Goal: Communication & Community: Answer question/provide support

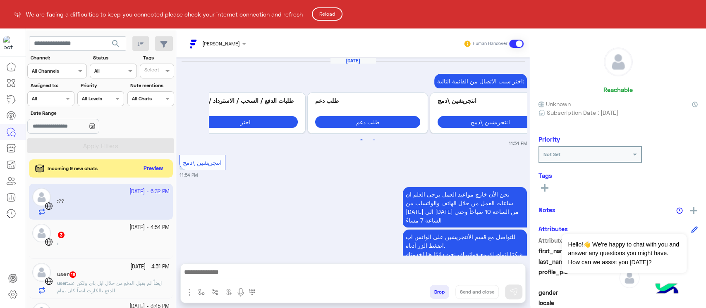
scroll to position [977, 0]
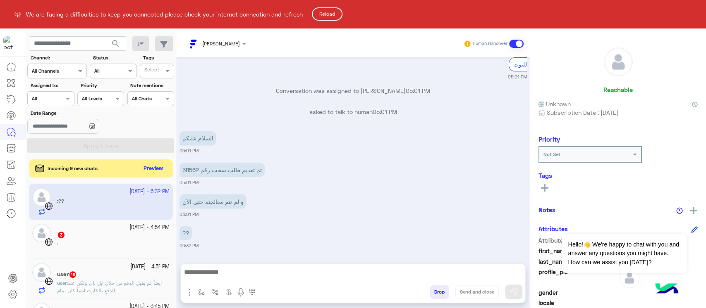
click at [347, 235] on html "We are facing a difficulties to keep you connected please check your internet c…" at bounding box center [353, 154] width 706 height 308
click at [220, 44] on html "We are facing a difficulties to keep you connected please check your internet c…" at bounding box center [353, 154] width 706 height 308
click at [237, 44] on html "We are facing a difficulties to keep you connected please check your internet c…" at bounding box center [353, 154] width 706 height 308
click at [327, 12] on button "Reload" at bounding box center [327, 13] width 31 height 13
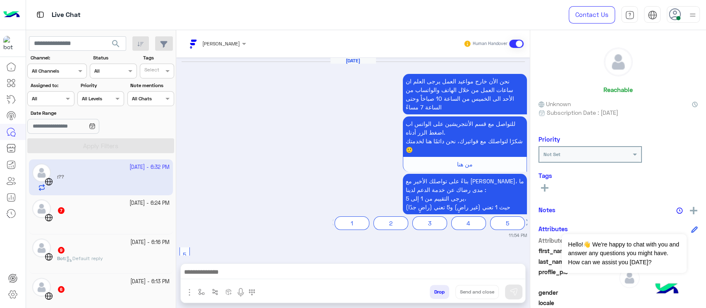
scroll to position [856, 0]
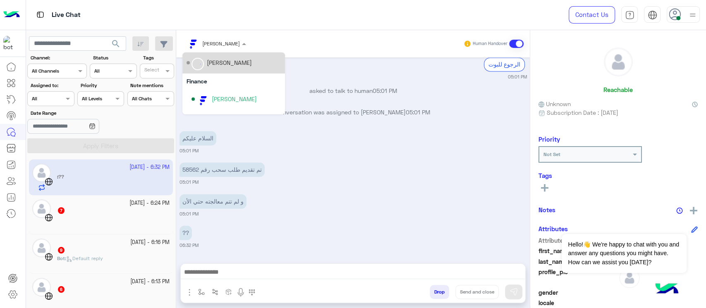
click at [232, 38] on div at bounding box center [216, 42] width 68 height 8
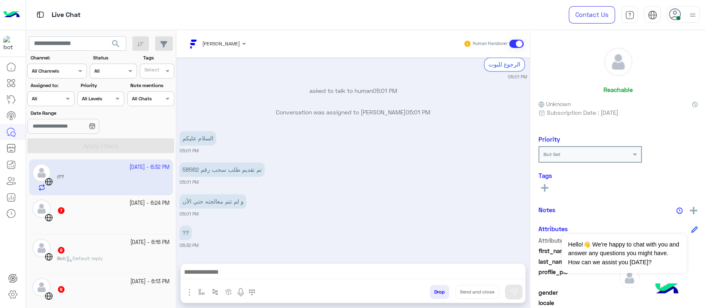
click at [288, 96] on div "asked to talk to human 05:01 PM" at bounding box center [352, 93] width 347 height 15
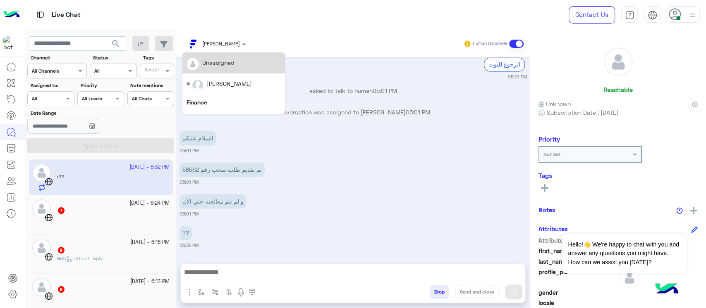
click at [229, 38] on div "[PERSON_NAME]" at bounding box center [212, 44] width 53 height 17
click at [230, 110] on div "[PERSON_NAME]" at bounding box center [233, 120] width 103 height 21
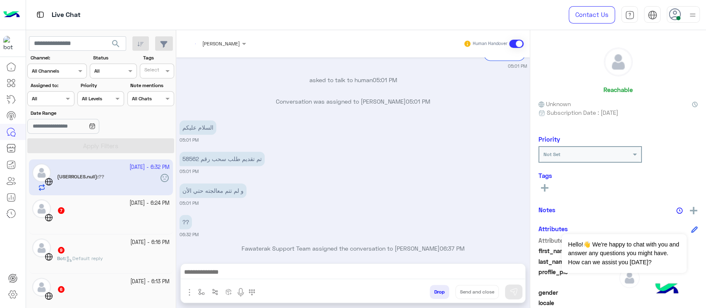
scroll to position [884, 0]
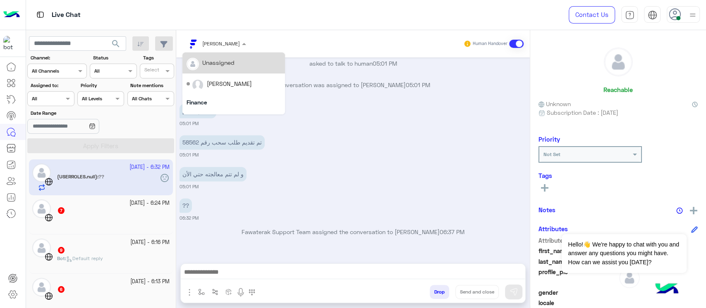
click at [212, 41] on input "text" at bounding box center [205, 42] width 38 height 7
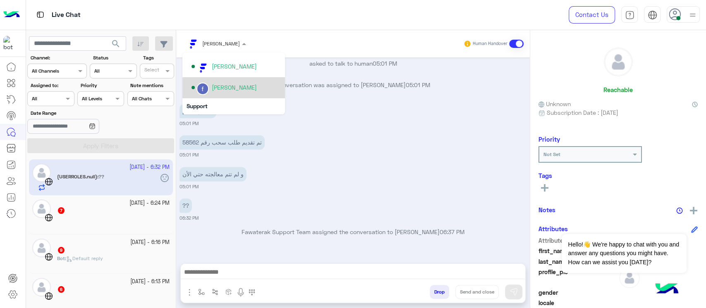
click at [259, 86] on div "fady mohamed" at bounding box center [235, 88] width 89 height 14
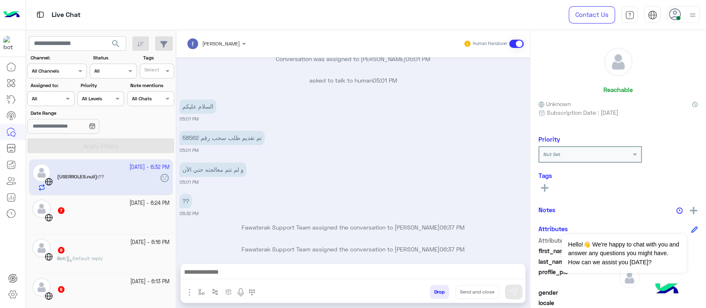
scroll to position [905, 0]
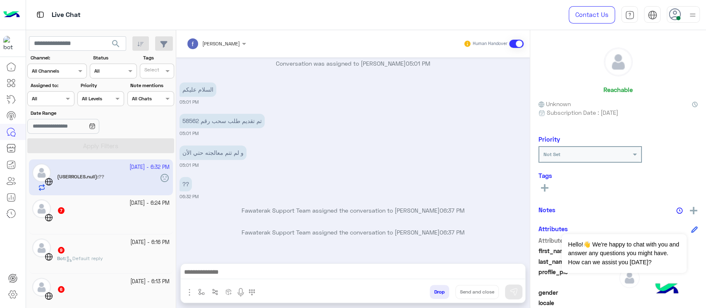
click at [0, 237] on div at bounding box center [13, 184] width 26 height 251
click at [97, 213] on div "7" at bounding box center [113, 211] width 112 height 9
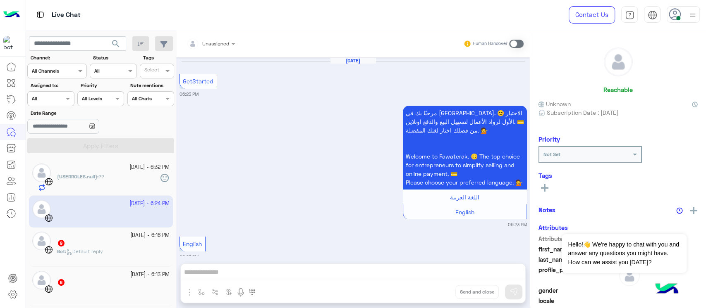
scroll to position [479, 0]
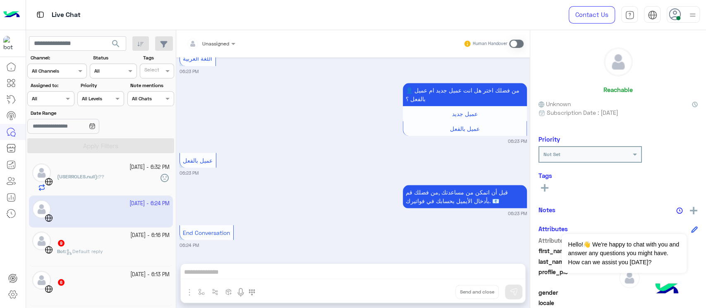
click at [140, 247] on div "9" at bounding box center [113, 244] width 112 height 9
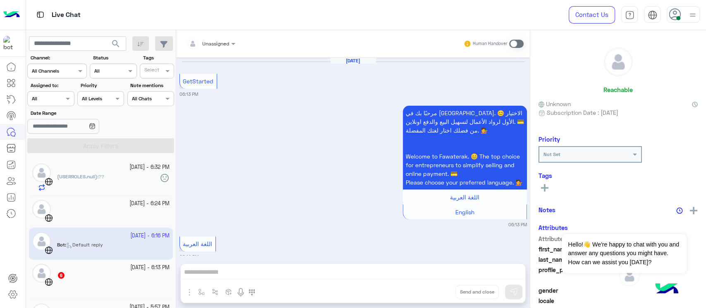
scroll to position [666, 0]
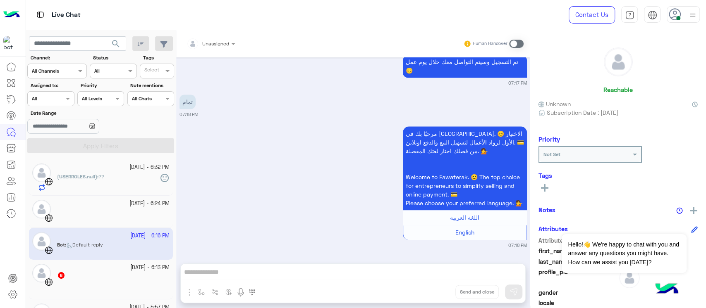
click at [130, 270] on small "12 October - 6:13 PM" at bounding box center [149, 268] width 39 height 8
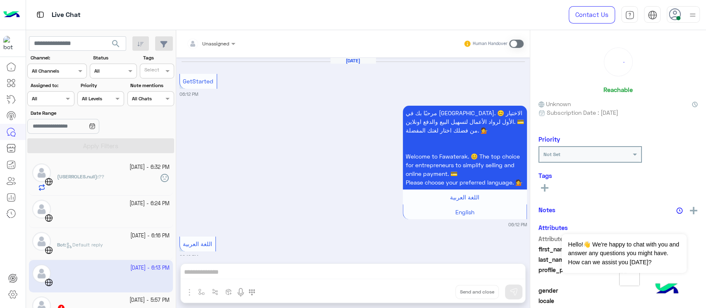
scroll to position [321, 0]
